Goal: Information Seeking & Learning: Learn about a topic

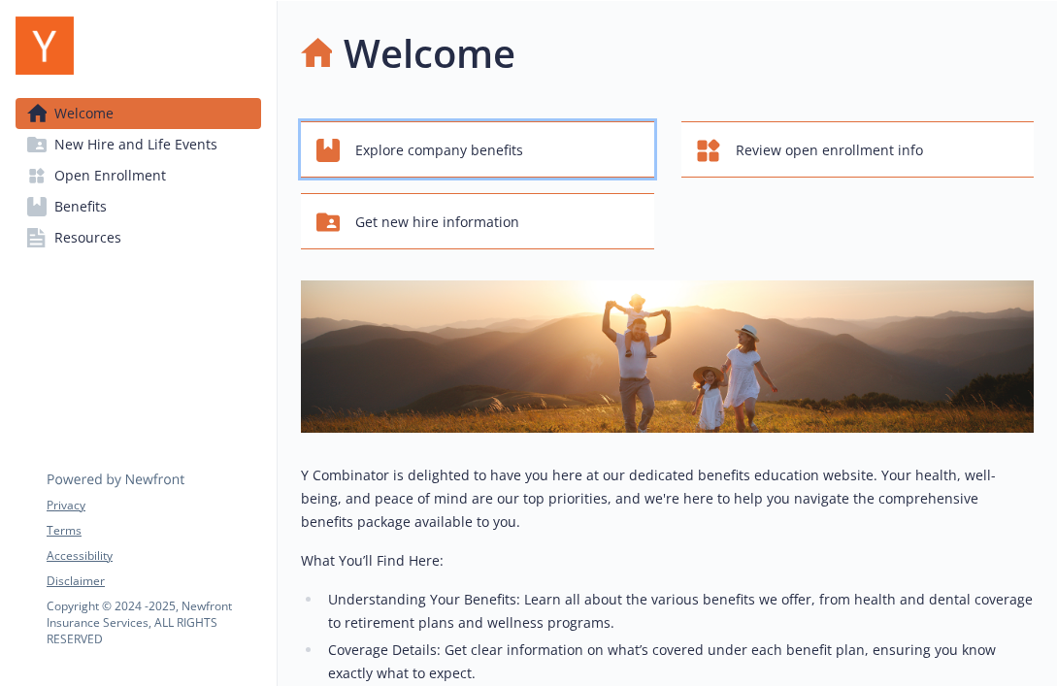
click at [470, 152] on span "Explore company benefits" at bounding box center [439, 150] width 168 height 37
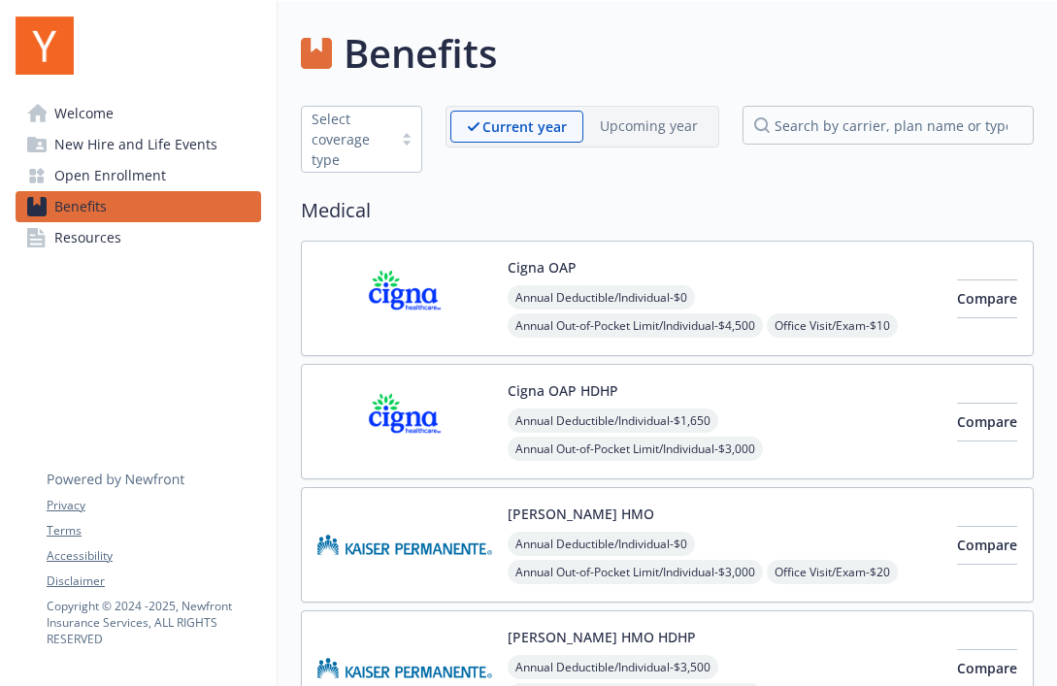
click at [115, 234] on span "Resources" at bounding box center [87, 237] width 67 height 31
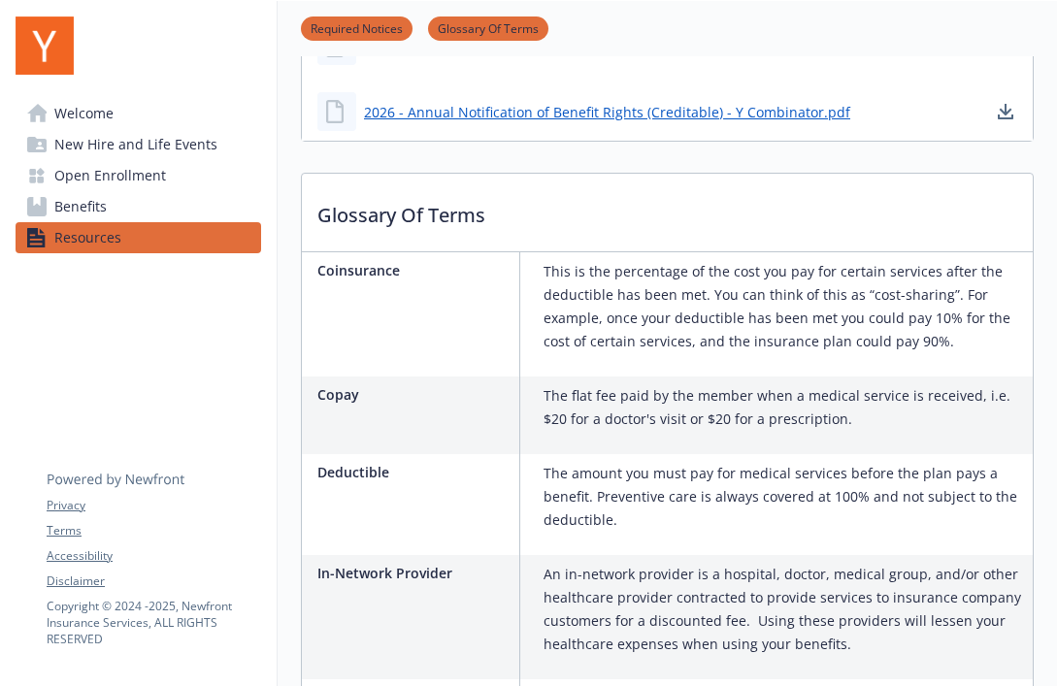
scroll to position [1220, 0]
